Goal: Task Accomplishment & Management: Manage account settings

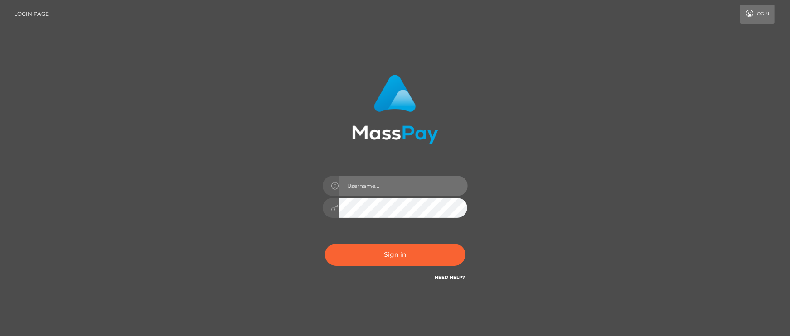
drag, startPoint x: 351, startPoint y: 184, endPoint x: 368, endPoint y: 197, distance: 21.0
click at [351, 184] on input "text" at bounding box center [403, 186] width 129 height 20
type input "Janet.JPA"
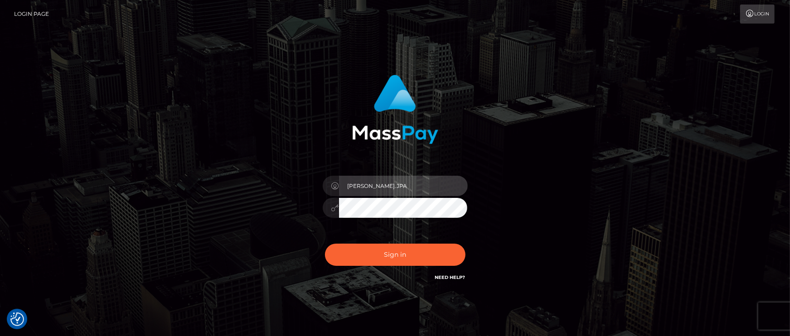
click at [386, 186] on input "Janet.JPA" at bounding box center [403, 186] width 129 height 20
drag, startPoint x: 391, startPoint y: 183, endPoint x: 282, endPoint y: 183, distance: 109.2
click at [282, 183] on div "Janet.JPA Sign in" at bounding box center [395, 178] width 238 height 221
type input "Janet.ACE"
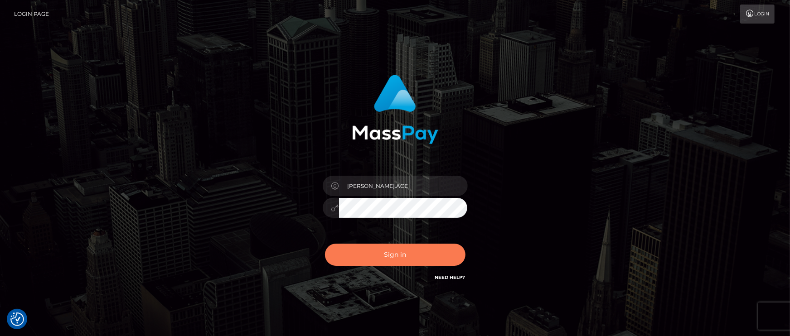
click at [367, 248] on button "Sign in" at bounding box center [395, 255] width 140 height 22
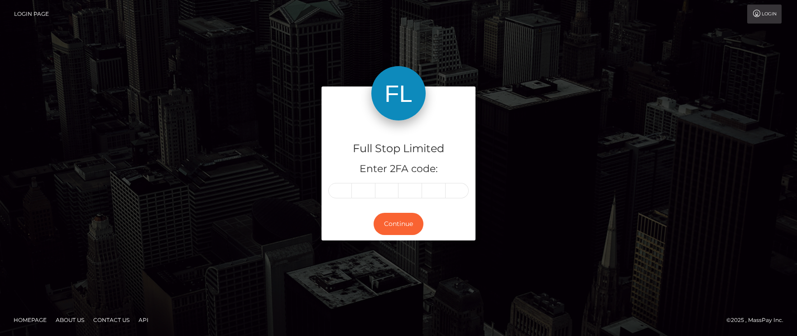
click at [335, 196] on input "text" at bounding box center [340, 190] width 24 height 15
type input "7"
type input "2"
type input "7"
type input "3"
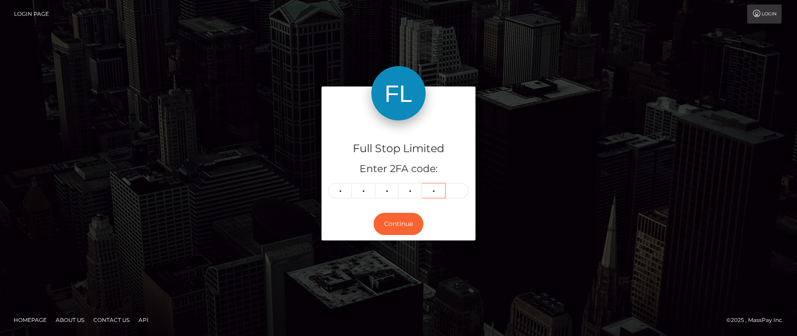
type input "3"
type input "6"
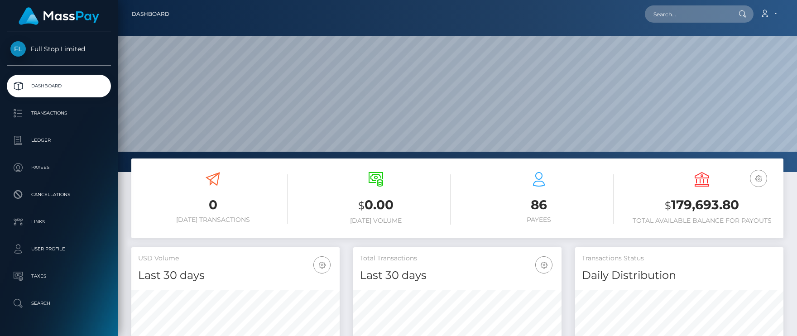
scroll to position [160, 208]
drag, startPoint x: 673, startPoint y: 201, endPoint x: 553, endPoint y: 184, distance: 120.7
click at [734, 202] on h3 "$ 179,693.80" at bounding box center [701, 205] width 149 height 19
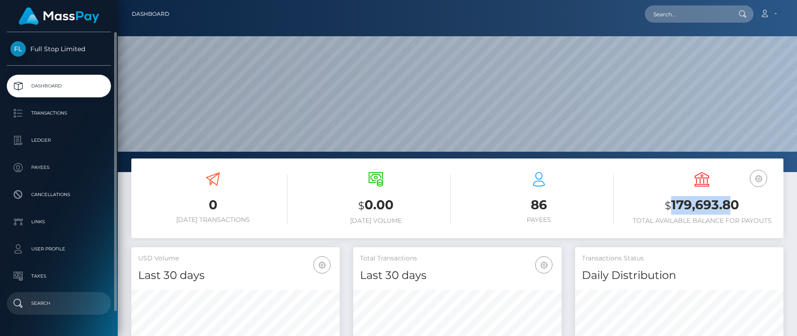
copy h3 "179,693.8"
